Goal: Find specific page/section: Find specific page/section

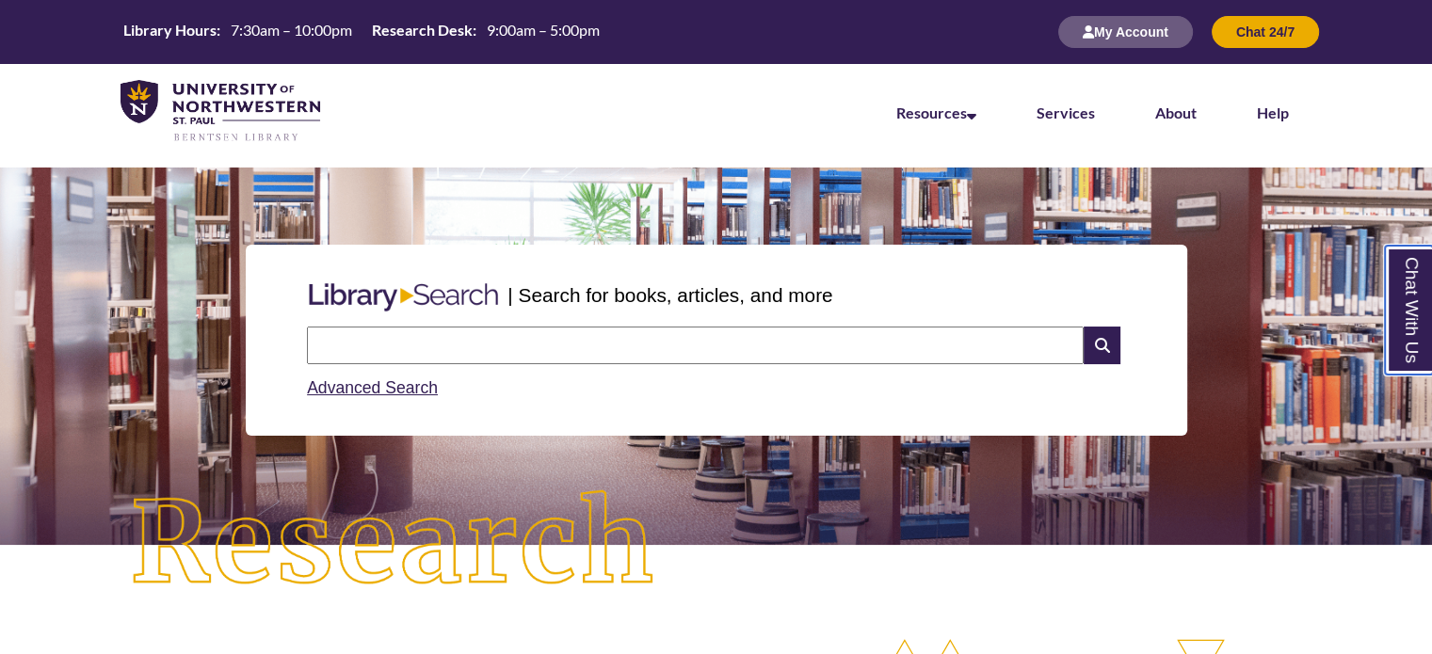
click at [1401, 317] on link "Chat With Us" at bounding box center [1409, 310] width 48 height 129
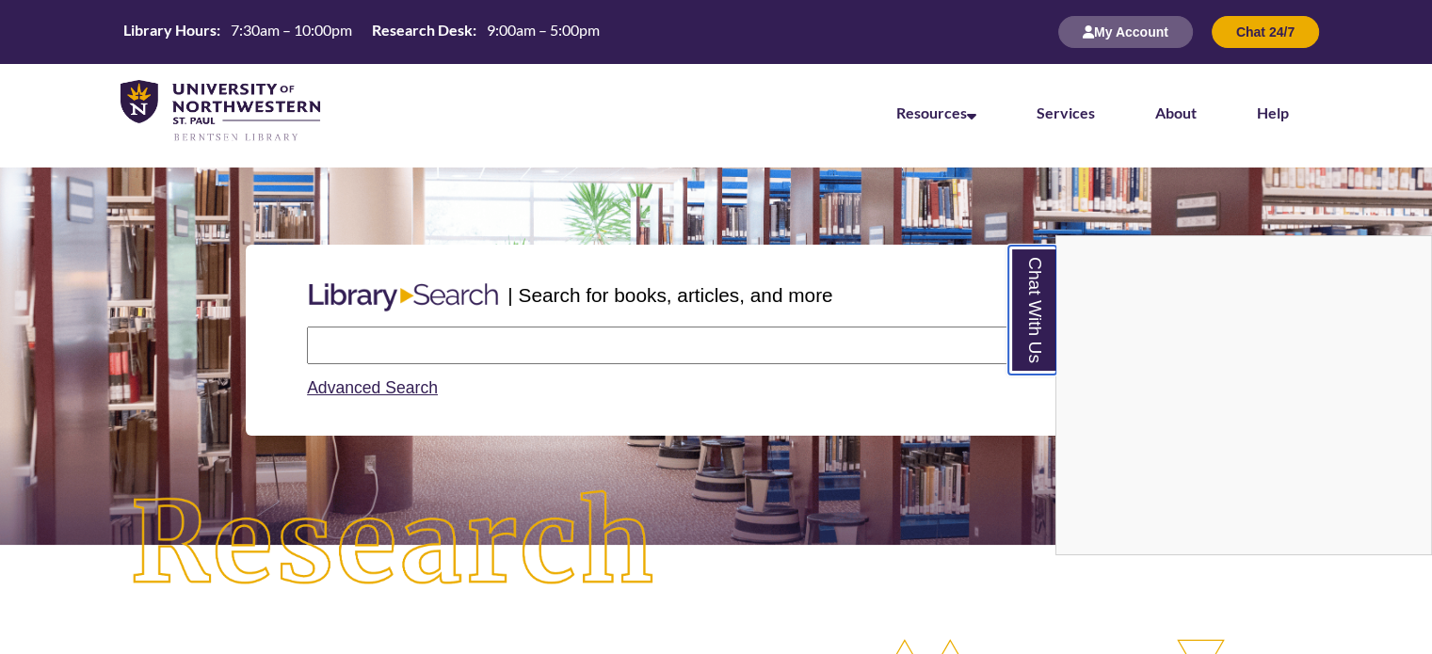
click at [1044, 300] on link "Chat With Us" at bounding box center [1033, 310] width 48 height 129
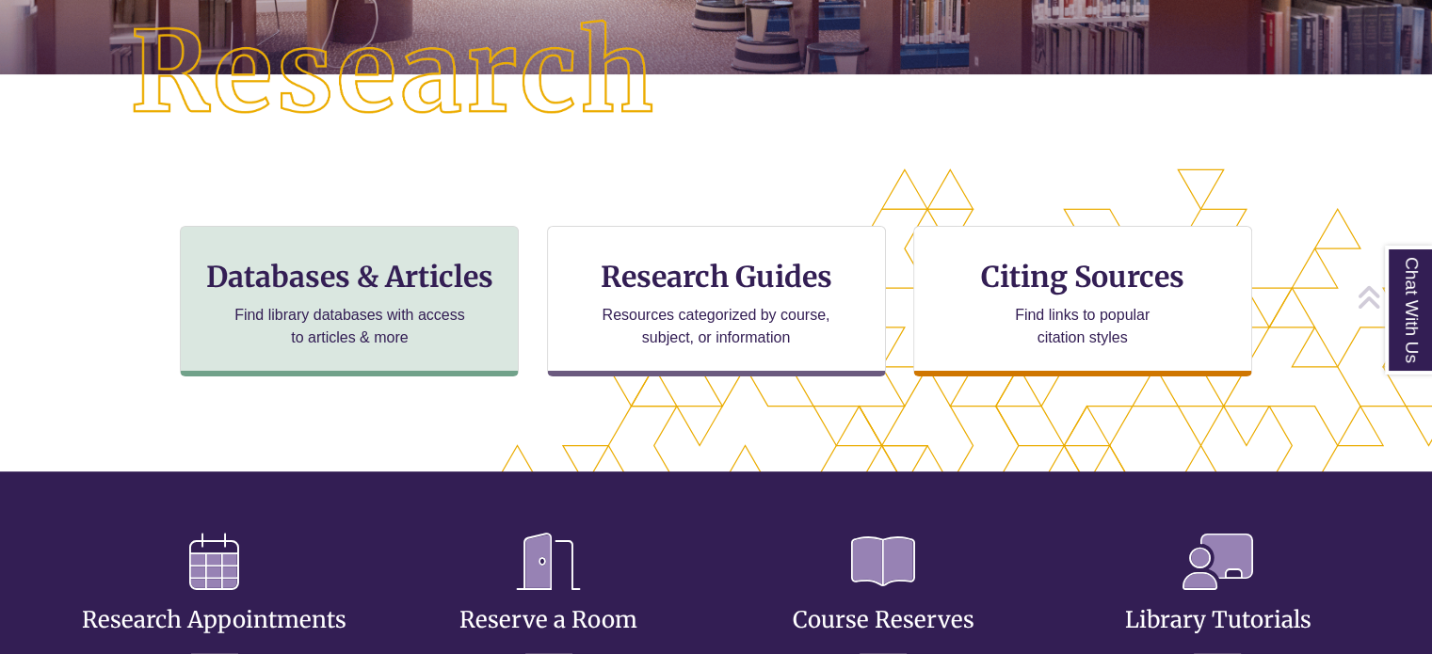
scroll to position [592, 1271]
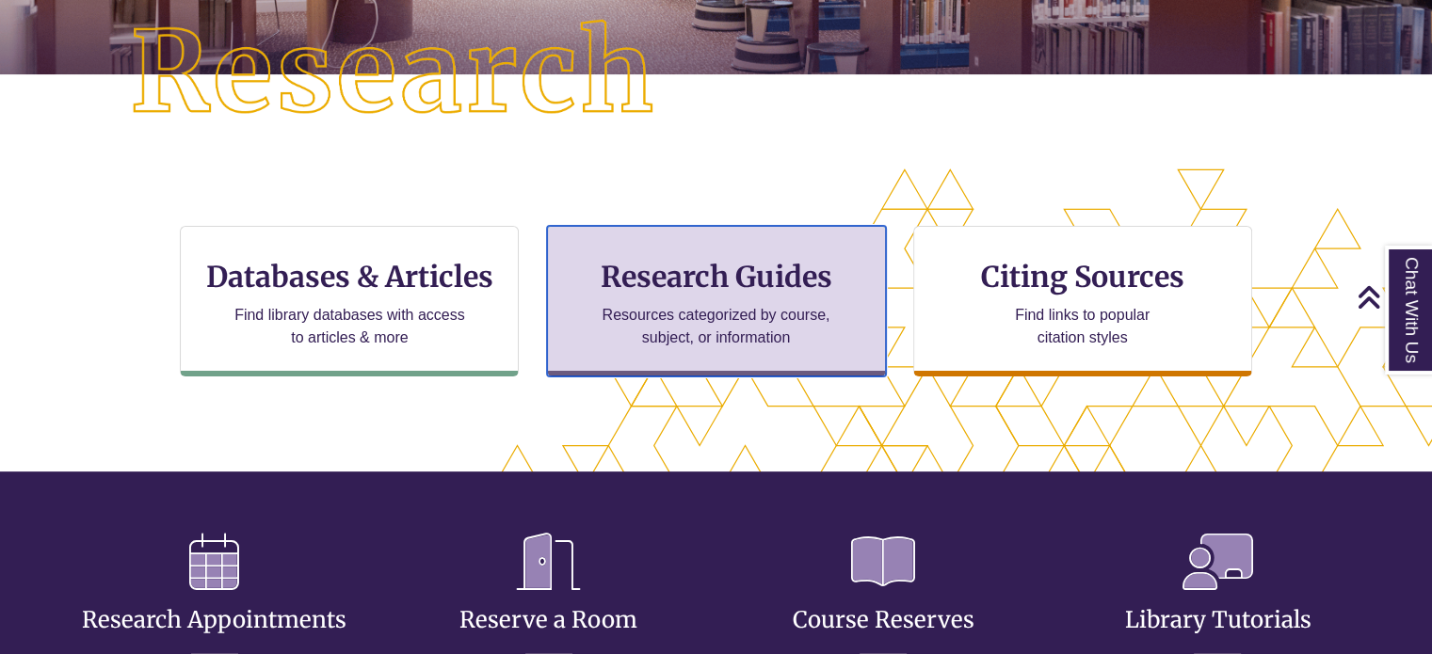
click at [768, 276] on h3 "Research Guides" at bounding box center [716, 277] width 307 height 36
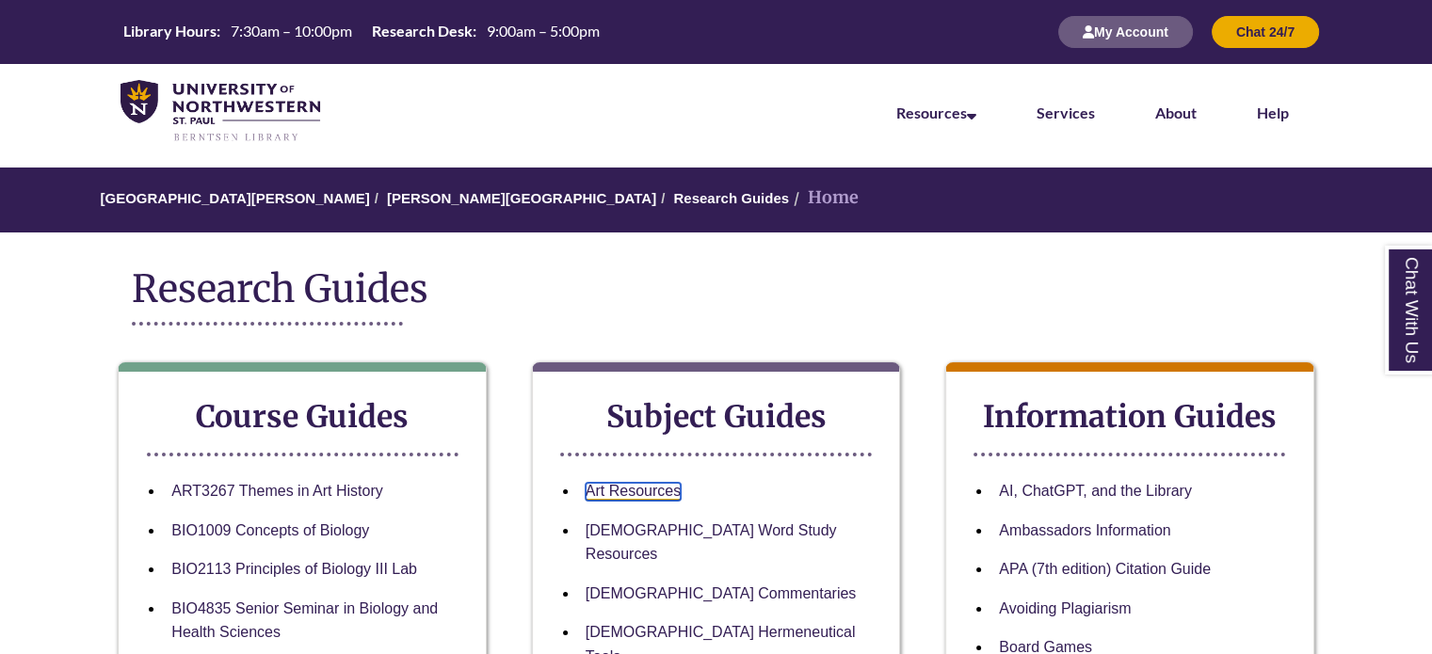
click at [670, 490] on link "Art Resources" at bounding box center [633, 492] width 95 height 18
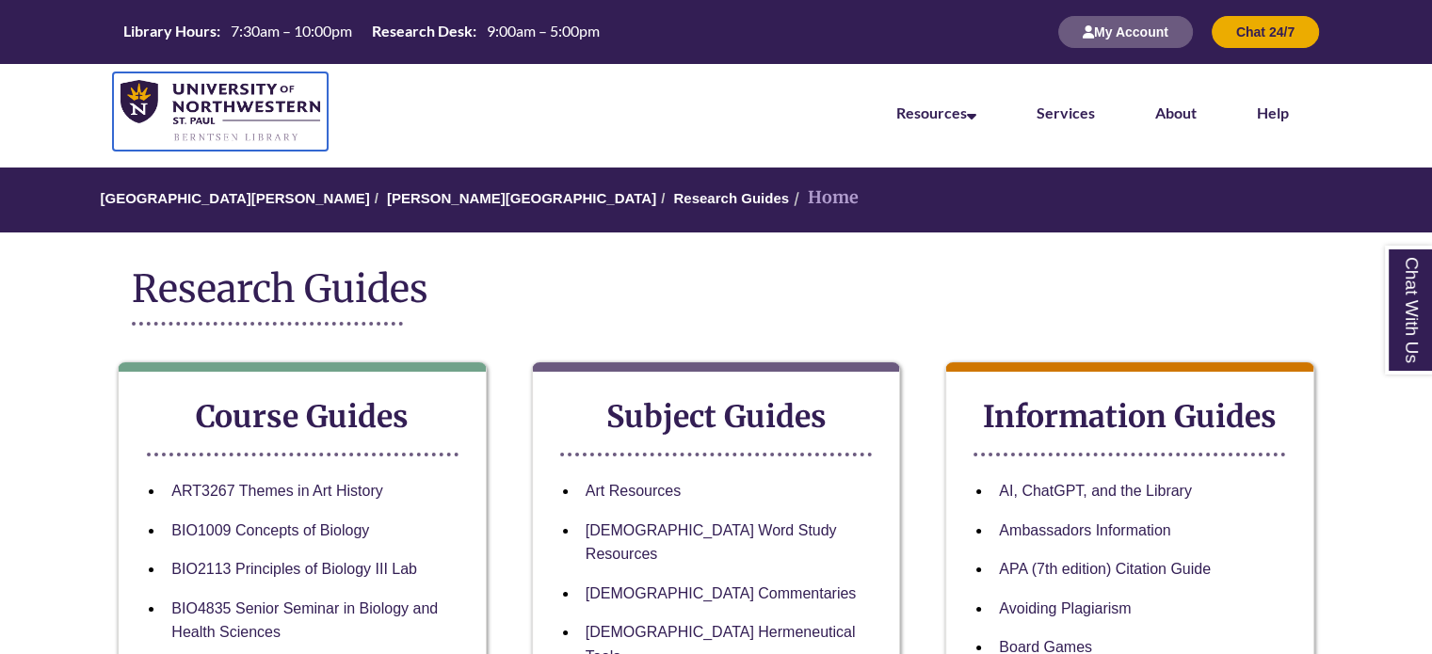
click at [248, 93] on img at bounding box center [221, 111] width 200 height 63
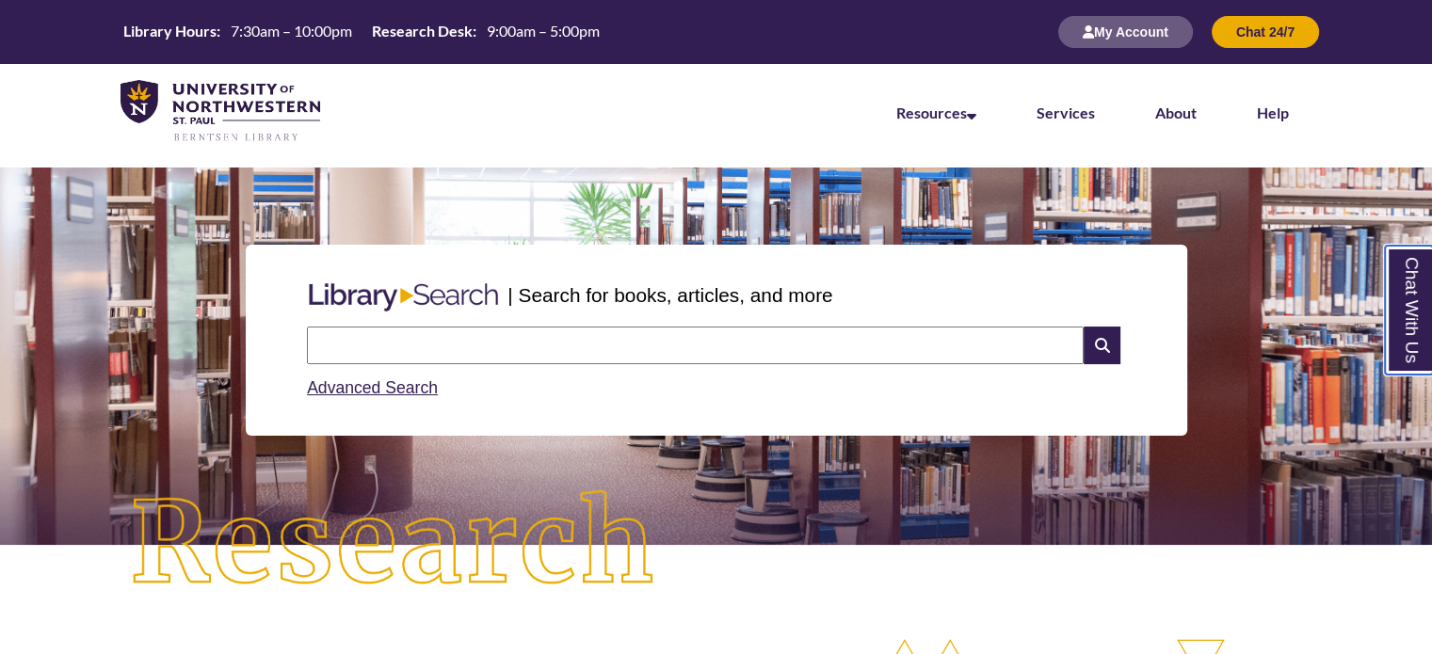
click at [1395, 306] on link "Chat With Us" at bounding box center [1409, 310] width 48 height 129
